Goal: Task Accomplishment & Management: Manage account settings

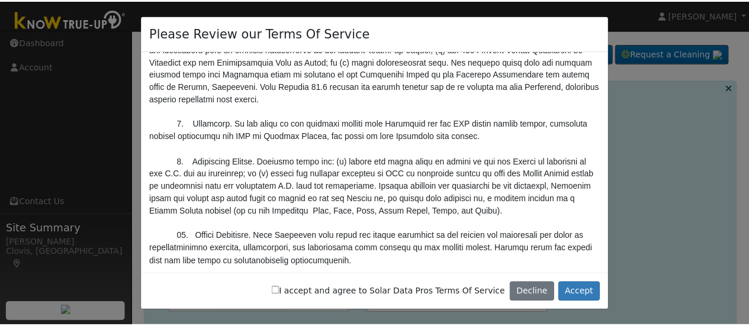
scroll to position [4111, 0]
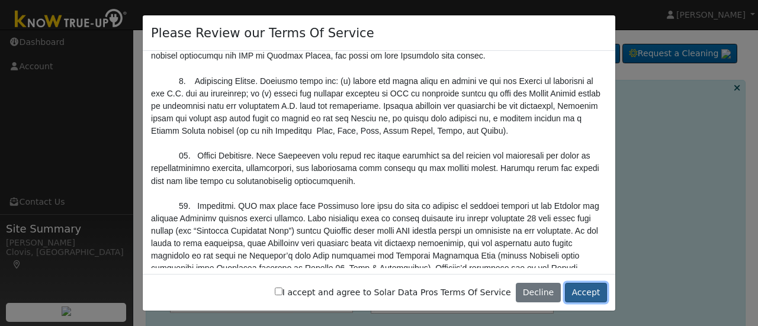
click at [578, 293] on button "Accept" at bounding box center [586, 293] width 42 height 20
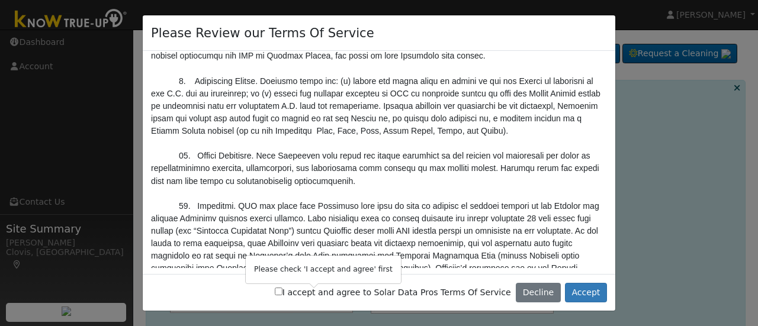
click at [283, 292] on input "I accept and agree to Solar Data Pros Terms Of Service" at bounding box center [279, 292] width 8 height 8
checkbox input "true"
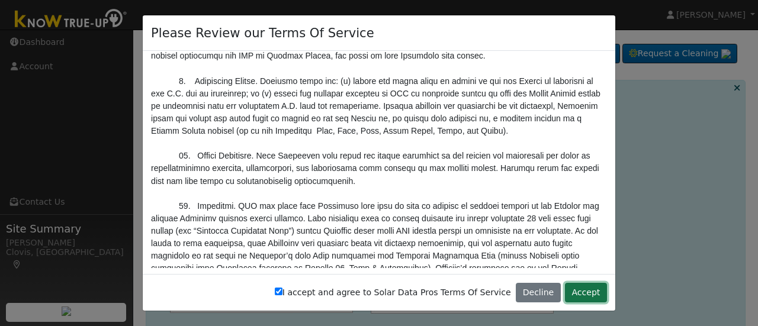
drag, startPoint x: 583, startPoint y: 292, endPoint x: 567, endPoint y: 291, distance: 16.0
click at [582, 291] on button "Accept" at bounding box center [586, 293] width 42 height 20
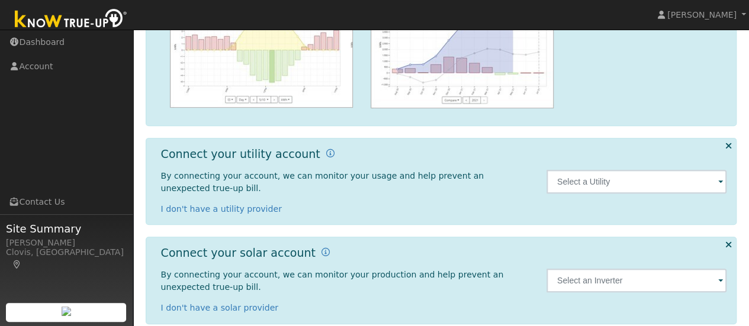
scroll to position [207, 0]
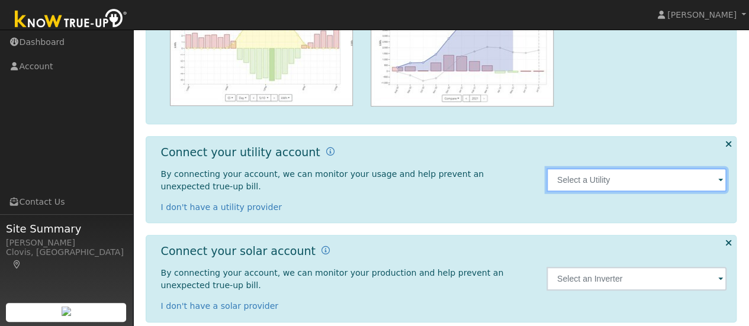
click at [582, 174] on input "text" at bounding box center [637, 180] width 181 height 24
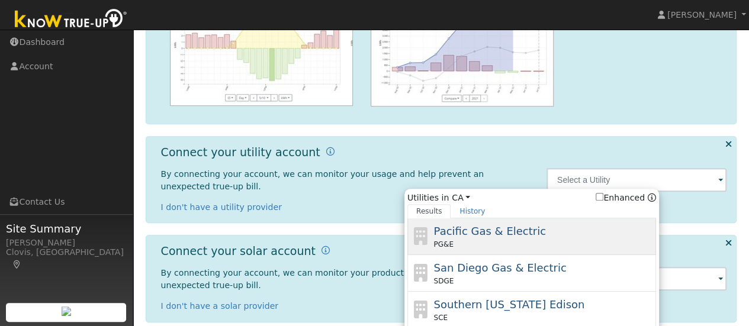
click at [543, 226] on div "Pacific Gas & Electric PG&E" at bounding box center [544, 236] width 220 height 27
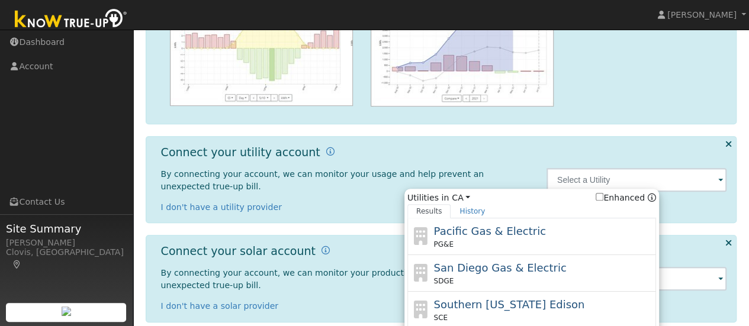
type input "PG&E"
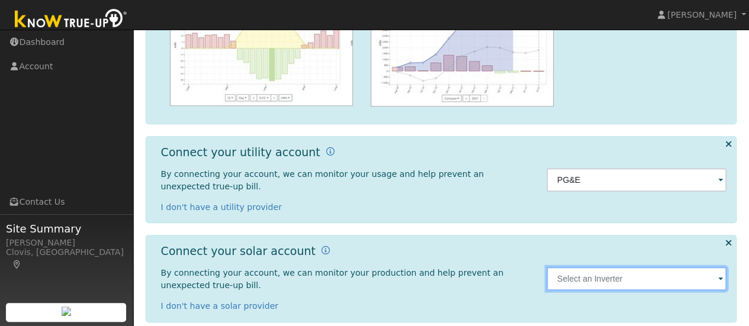
click at [582, 192] on input "text" at bounding box center [637, 180] width 181 height 24
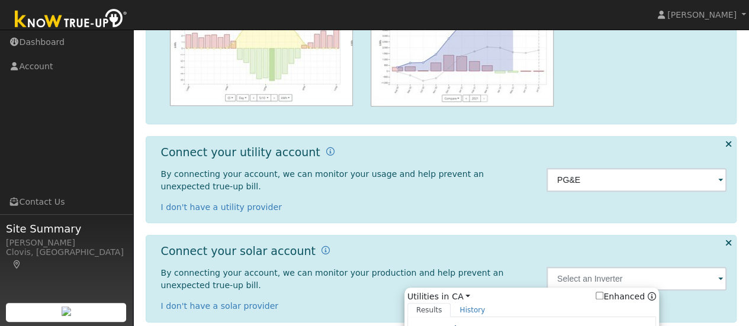
scroll to position [326, 0]
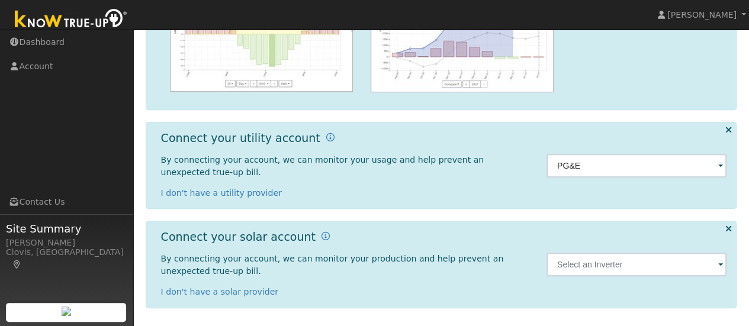
scroll to position [207, 0]
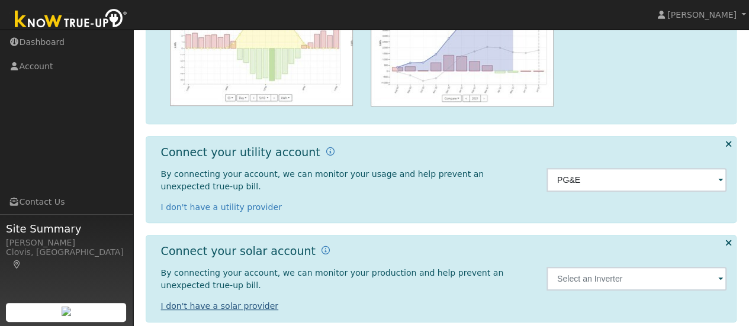
click at [239, 302] on link "I don't have a solar provider" at bounding box center [220, 306] width 118 height 9
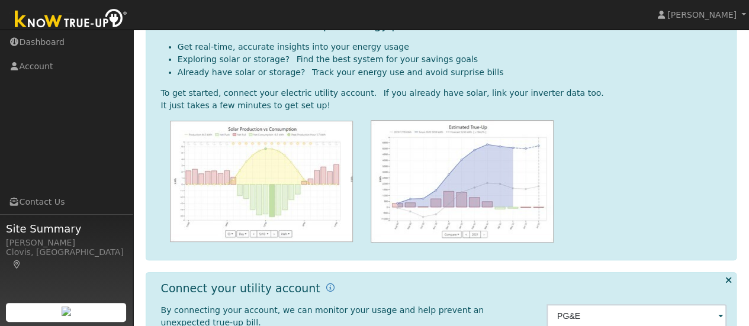
scroll to position [109, 0]
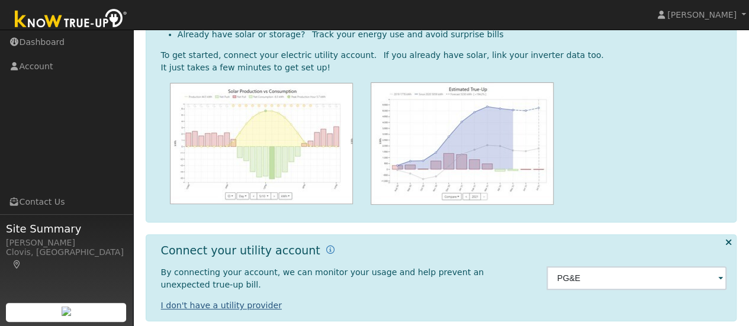
click at [241, 301] on link "I don't have a utility provider" at bounding box center [221, 305] width 121 height 9
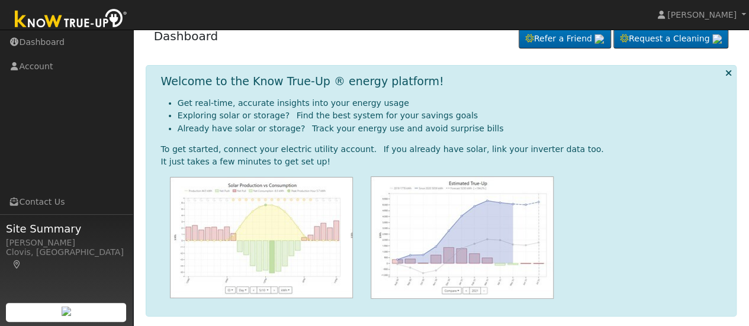
scroll to position [23, 0]
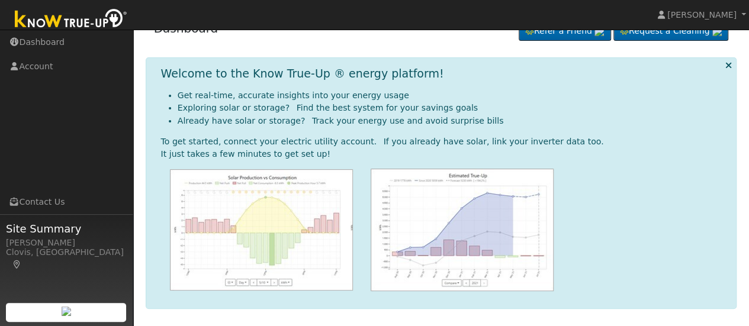
click at [729, 61] on icon at bounding box center [728, 65] width 7 height 9
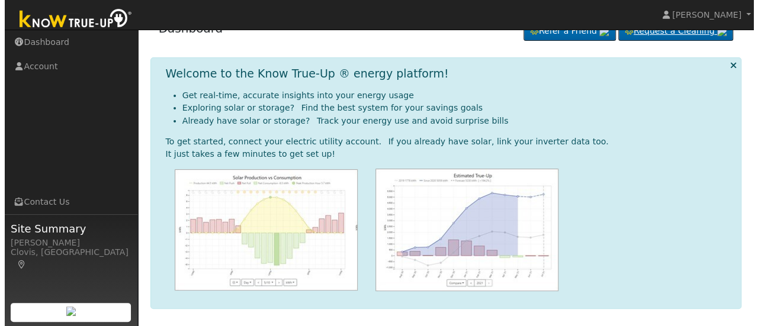
scroll to position [0, 0]
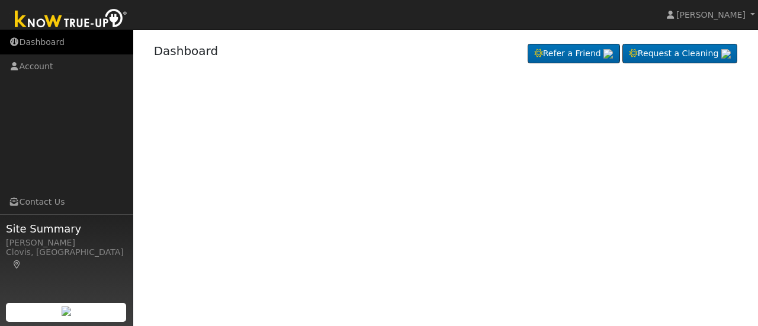
click at [30, 43] on link "Dashboard" at bounding box center [66, 42] width 133 height 24
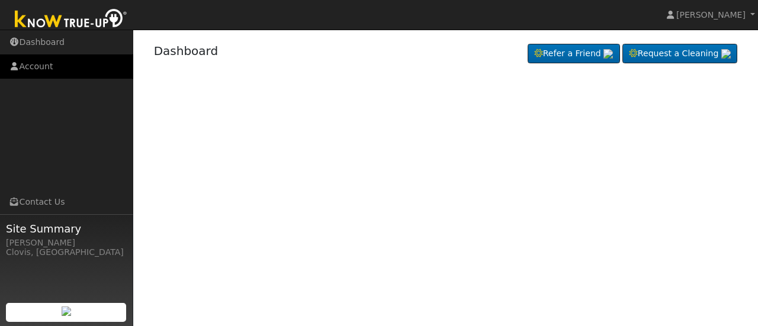
click at [37, 66] on link "Account" at bounding box center [66, 67] width 133 height 24
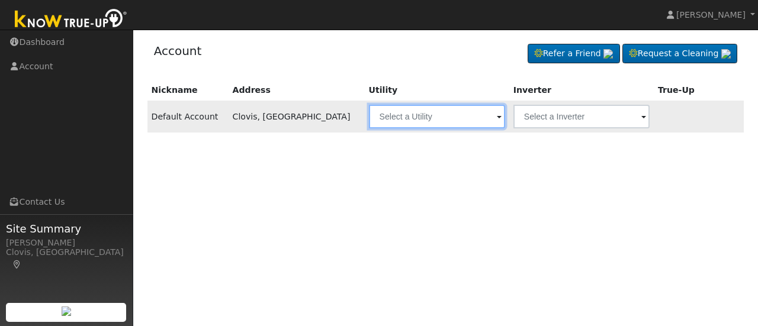
click at [372, 118] on input "text" at bounding box center [437, 117] width 136 height 24
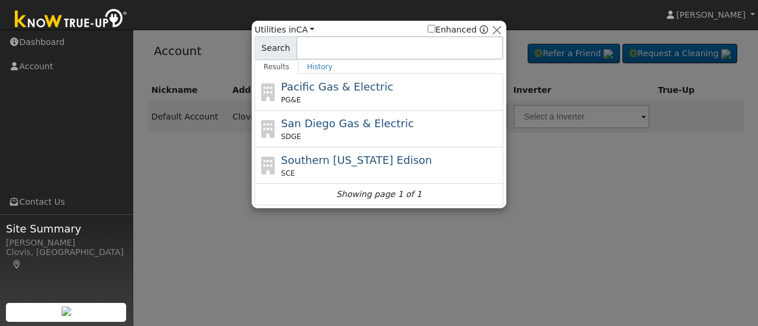
drag, startPoint x: 359, startPoint y: 95, endPoint x: 351, endPoint y: 97, distance: 8.5
click at [358, 95] on div "PG&E" at bounding box center [391, 100] width 220 height 11
type input "PG&E"
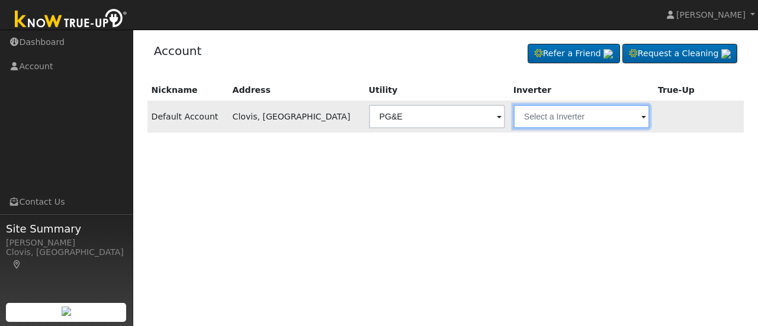
click at [505, 119] on input "text" at bounding box center [437, 117] width 136 height 24
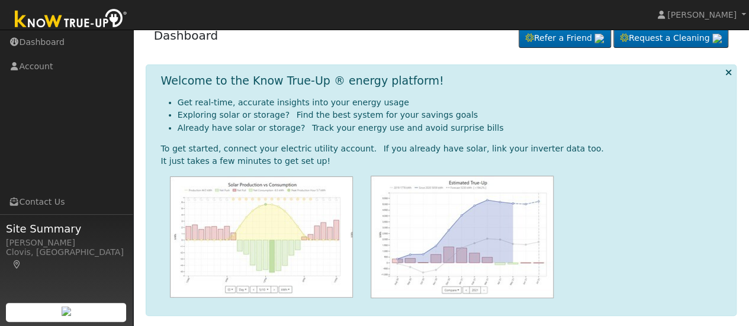
scroll to position [23, 0]
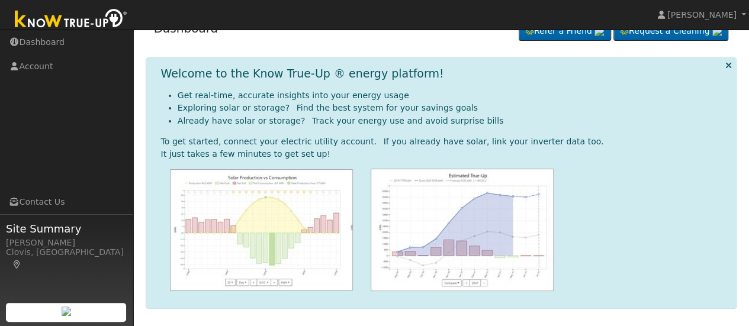
click at [252, 216] on img at bounding box center [261, 229] width 183 height 121
drag, startPoint x: 506, startPoint y: 210, endPoint x: 486, endPoint y: 211, distance: 19.6
click at [506, 210] on img at bounding box center [462, 230] width 183 height 123
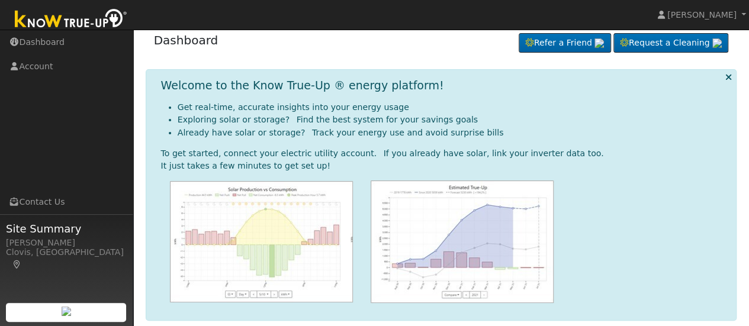
scroll to position [0, 0]
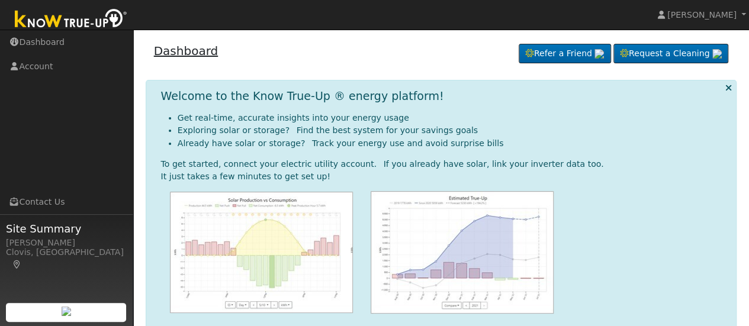
click at [192, 47] on link "Dashboard" at bounding box center [186, 51] width 65 height 14
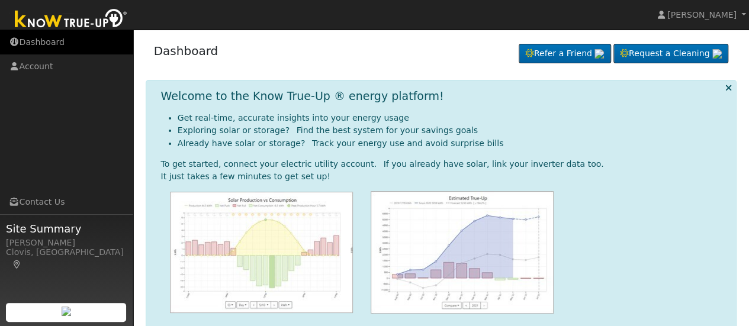
click at [34, 39] on link "Dashboard" at bounding box center [66, 42] width 133 height 24
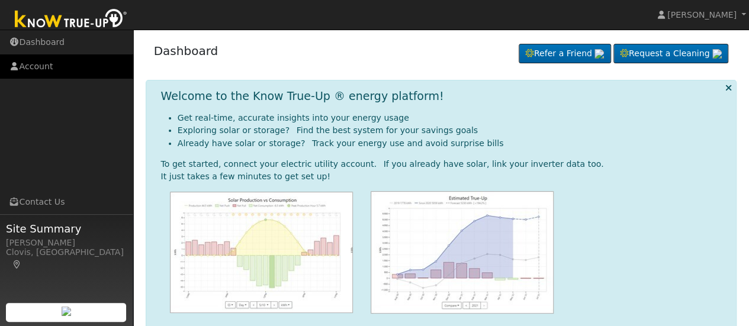
click at [36, 65] on link "Account" at bounding box center [66, 67] width 133 height 24
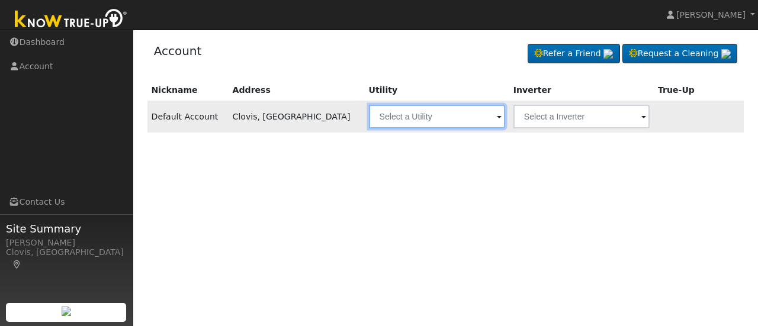
click at [415, 121] on input "text" at bounding box center [437, 117] width 136 height 24
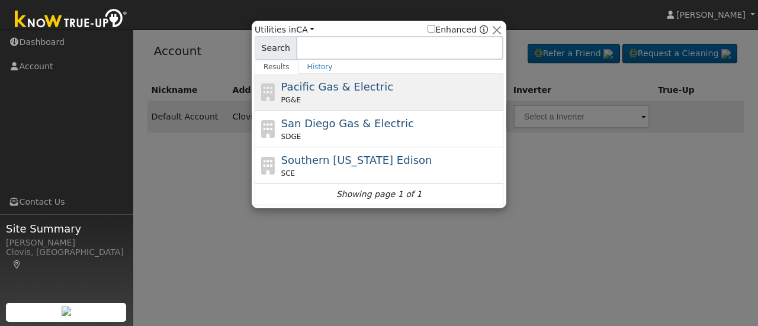
click at [328, 91] on span "Pacific Gas & Electric" at bounding box center [337, 87] width 112 height 12
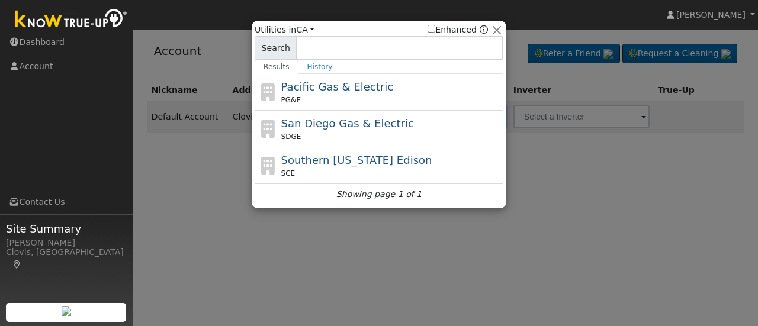
type input "PG&E"
